Goal: Transaction & Acquisition: Purchase product/service

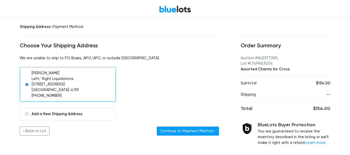
scroll to position [23, 0]
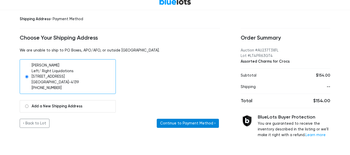
click at [184, 125] on button "Continue to Payment Method ›" at bounding box center [188, 123] width 62 height 9
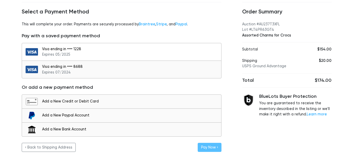
scroll to position [52, 0]
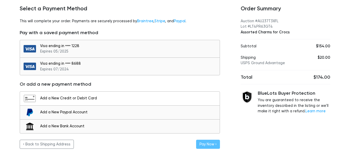
click at [82, 100] on div "Add a New Credit or Debit Card" at bounding box center [128, 98] width 177 height 6
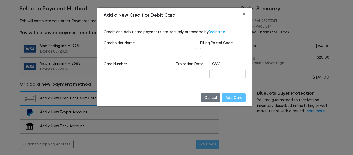
click at [133, 51] on input "text" at bounding box center [151, 52] width 94 height 9
type input "[PERSON_NAME]"
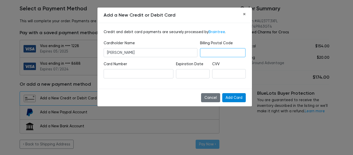
click at [233, 98] on input "Add Card" at bounding box center [235, 97] width 24 height 9
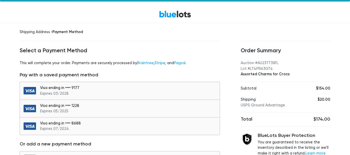
scroll to position [26, 0]
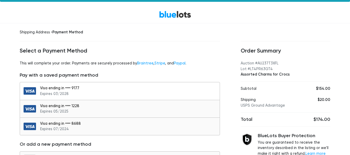
click at [53, 88] on div "Visa ending in •••• 9177 Expires 03/2028" at bounding box center [128, 90] width 177 height 11
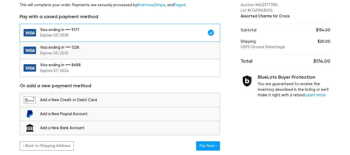
scroll to position [70, 0]
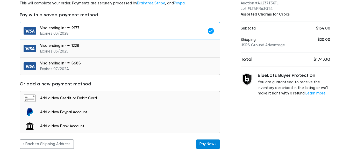
click at [211, 146] on button "Pay Now ›" at bounding box center [208, 143] width 24 height 9
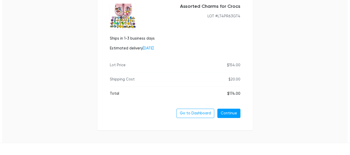
scroll to position [87, 0]
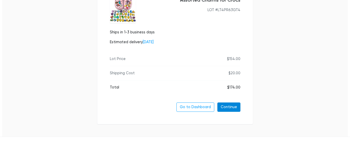
click at [234, 109] on link "Continue" at bounding box center [228, 106] width 23 height 9
